Goal: Transaction & Acquisition: Purchase product/service

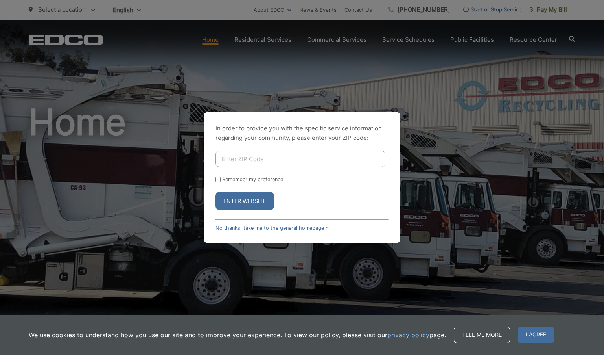
click at [241, 163] on input "Enter ZIP Code" at bounding box center [301, 158] width 170 height 17
type input "92019"
click at [241, 206] on button "Enter Website" at bounding box center [245, 201] width 59 height 18
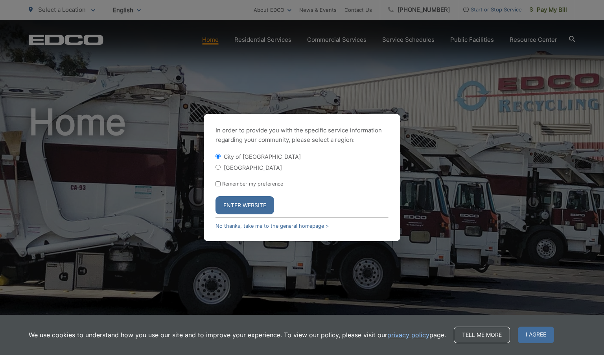
click at [241, 206] on button "Enter Website" at bounding box center [245, 205] width 59 height 18
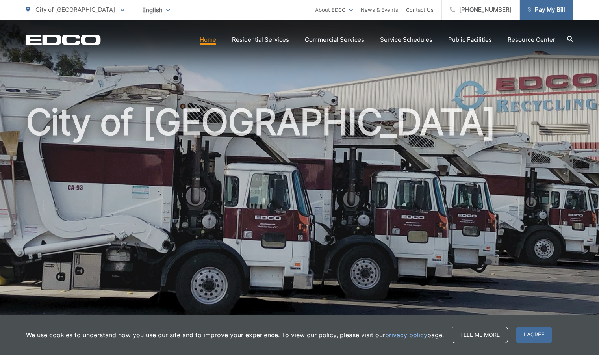
click at [542, 3] on link "Pay My Bill" at bounding box center [546, 10] width 54 height 20
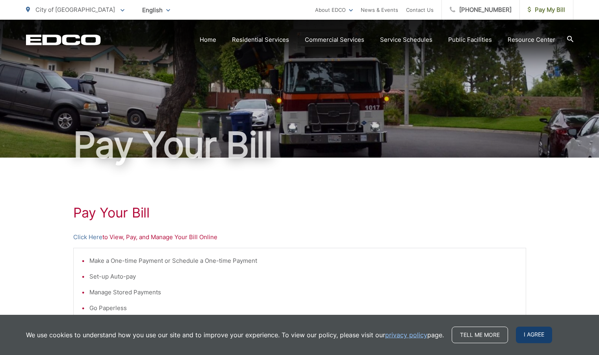
click at [540, 335] on span "I agree" at bounding box center [534, 334] width 36 height 17
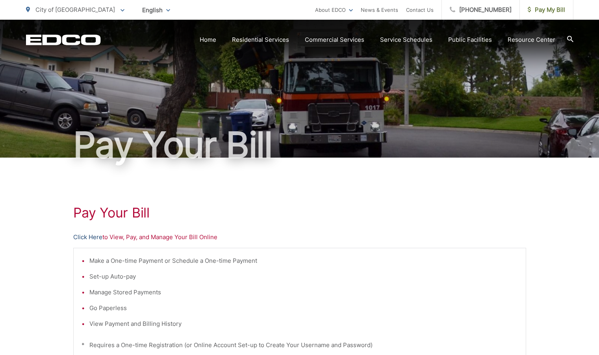
click at [93, 238] on link "Click Here" at bounding box center [87, 236] width 29 height 9
